Goal: Task Accomplishment & Management: Manage account settings

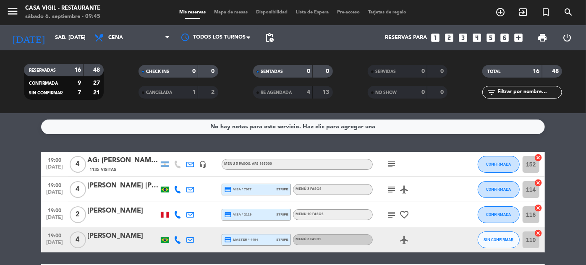
click at [519, 95] on input "text" at bounding box center [529, 92] width 65 height 9
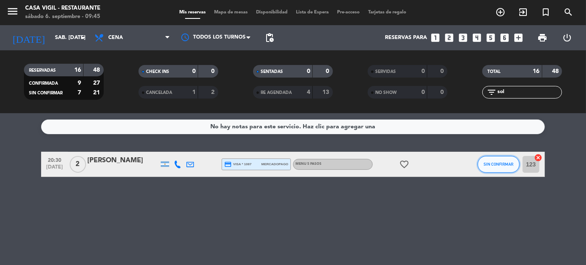
click at [513, 165] on span "SIN CONFIRMAR" at bounding box center [499, 164] width 30 height 5
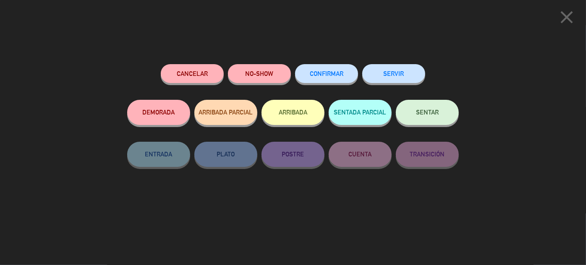
click at [328, 72] on span "CONFIRMAR" at bounding box center [327, 73] width 34 height 7
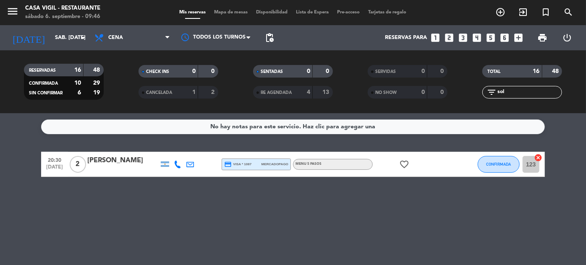
click at [521, 92] on input "sol" at bounding box center [529, 92] width 65 height 9
type input "s"
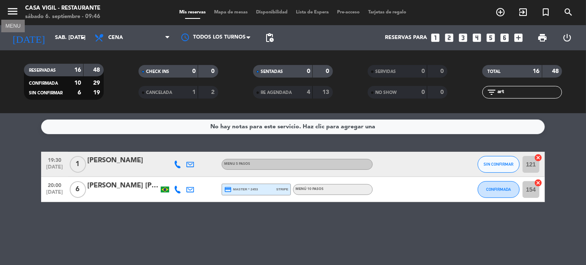
click at [16, 8] on icon "menu" at bounding box center [12, 11] width 13 height 13
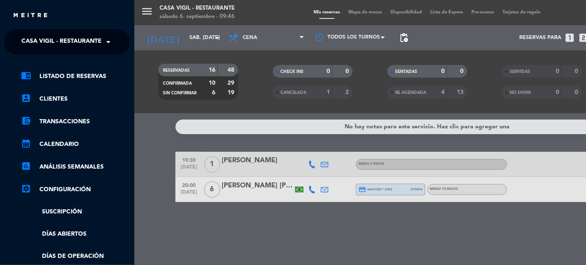
click at [113, 36] on span at bounding box center [110, 42] width 14 height 18
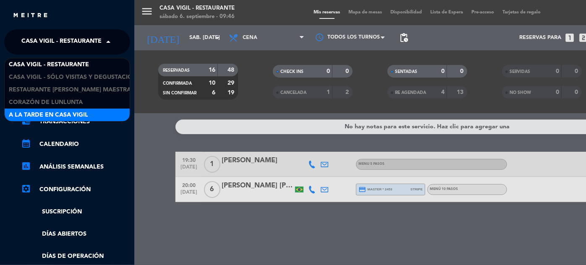
click at [85, 109] on div "A la tarde en Casa Vigil" at bounding box center [67, 115] width 125 height 13
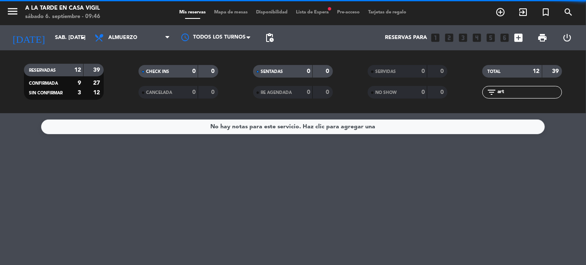
click at [520, 88] on input "art" at bounding box center [529, 92] width 65 height 9
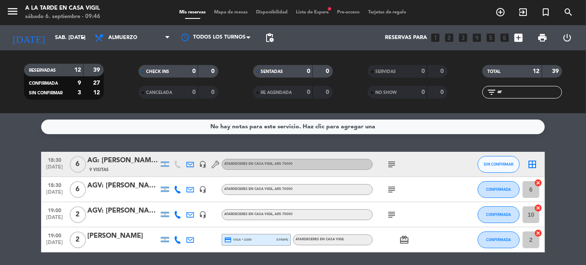
type input "a"
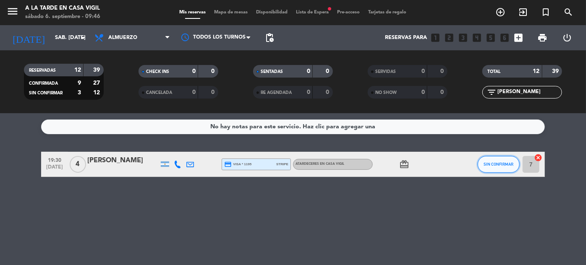
click at [485, 168] on button "SIN CONFIRMAR" at bounding box center [499, 164] width 42 height 17
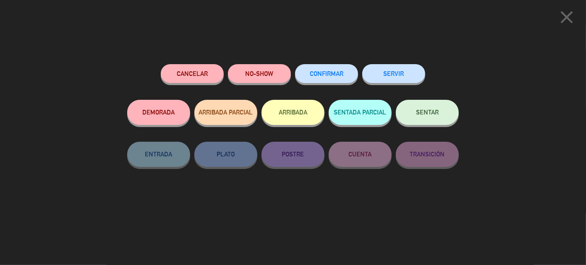
click at [314, 79] on button "CONFIRMAR" at bounding box center [326, 73] width 63 height 19
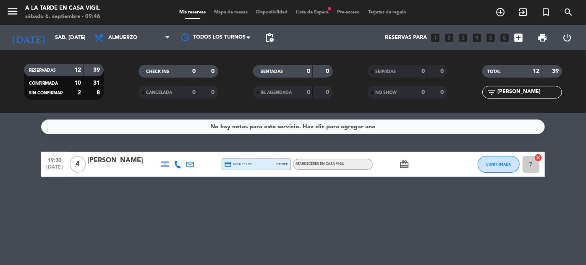
click at [533, 92] on input "[PERSON_NAME]" at bounding box center [529, 92] width 65 height 9
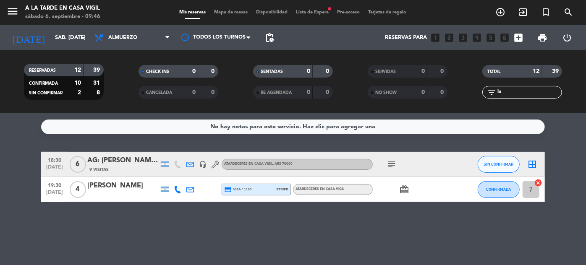
type input "l"
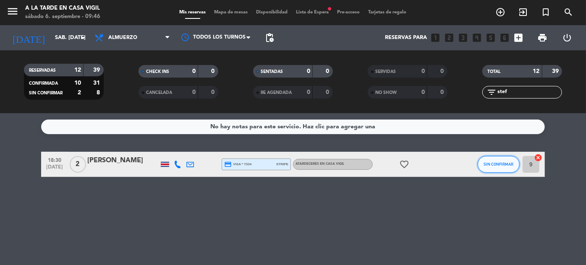
click at [493, 162] on span "SIN CONFIRMAR" at bounding box center [499, 164] width 30 height 5
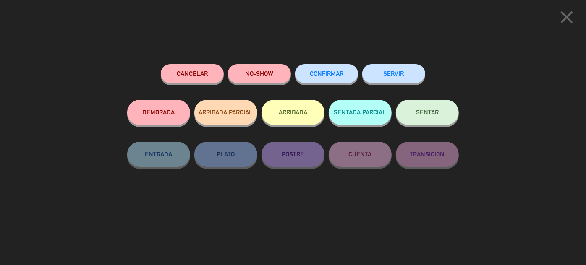
click at [338, 72] on span "CONFIRMAR" at bounding box center [327, 73] width 34 height 7
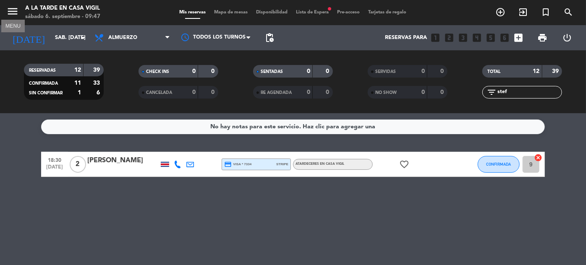
click at [14, 12] on icon "menu" at bounding box center [12, 11] width 13 height 13
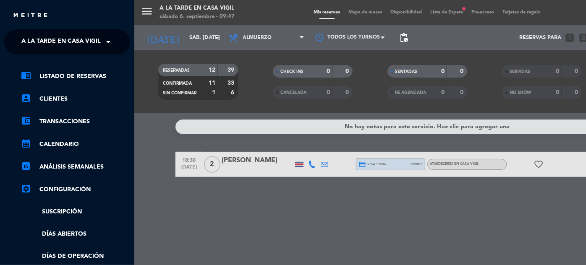
click at [52, 41] on span "A la tarde en Casa Vigil" at bounding box center [60, 42] width 79 height 18
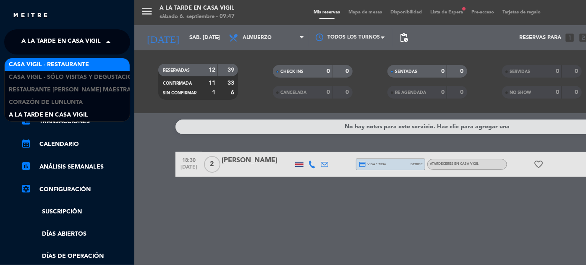
click at [64, 68] on span "Casa Vigil - Restaurante" at bounding box center [49, 65] width 80 height 10
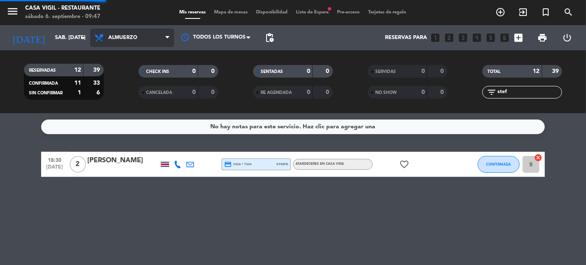
click at [157, 38] on span "Almuerzo" at bounding box center [132, 38] width 84 height 18
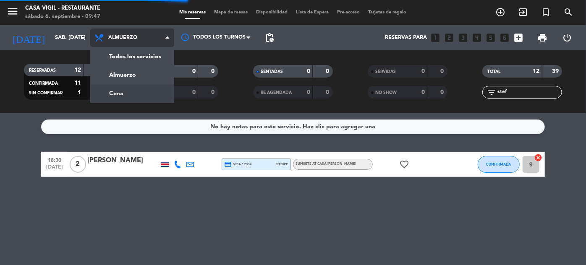
click at [113, 96] on div "menu Casa [PERSON_NAME] - Restaurante sábado 6. septiembre - 09:47 Mis reservas…" at bounding box center [293, 56] width 586 height 113
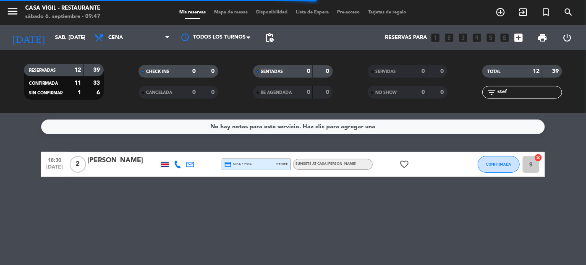
click at [514, 91] on input "stef" at bounding box center [529, 92] width 65 height 9
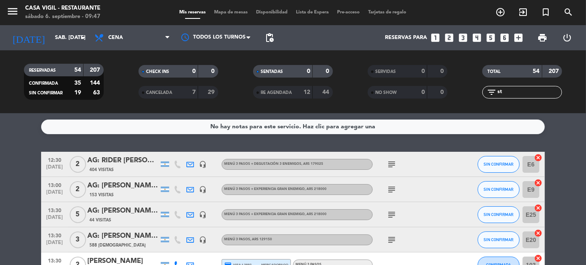
type input "s"
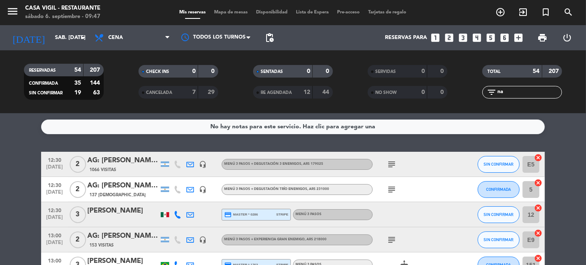
type input "n"
